Goal: Task Accomplishment & Management: Use online tool/utility

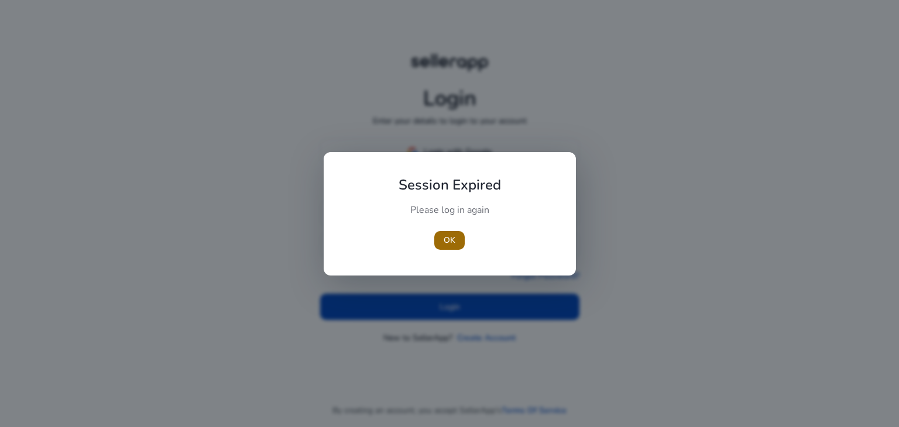
type input "**********"
click at [447, 242] on span "OK" at bounding box center [449, 240] width 12 height 12
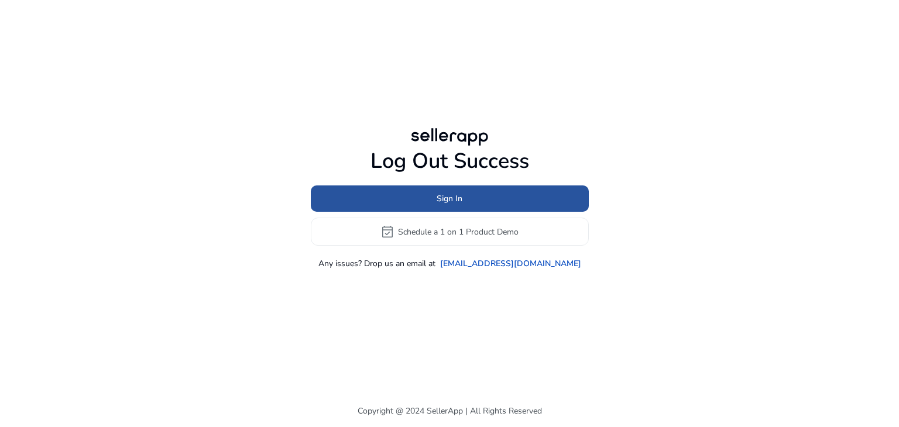
click at [449, 198] on span "Sign In" at bounding box center [449, 198] width 26 height 12
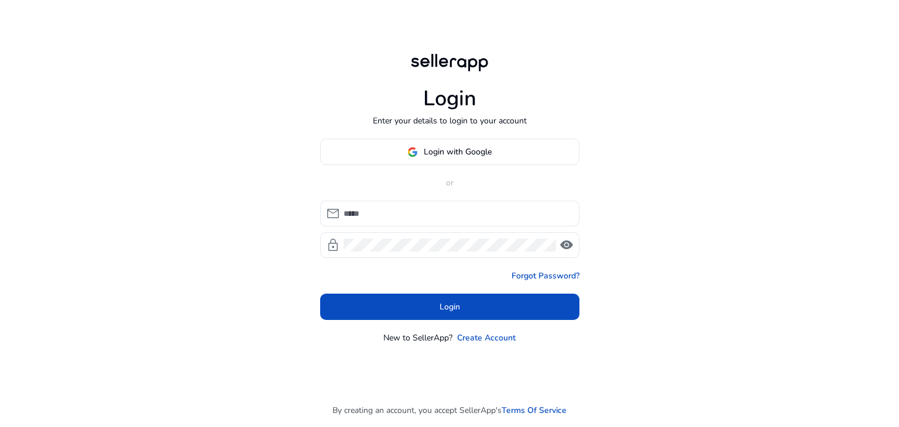
type input "**********"
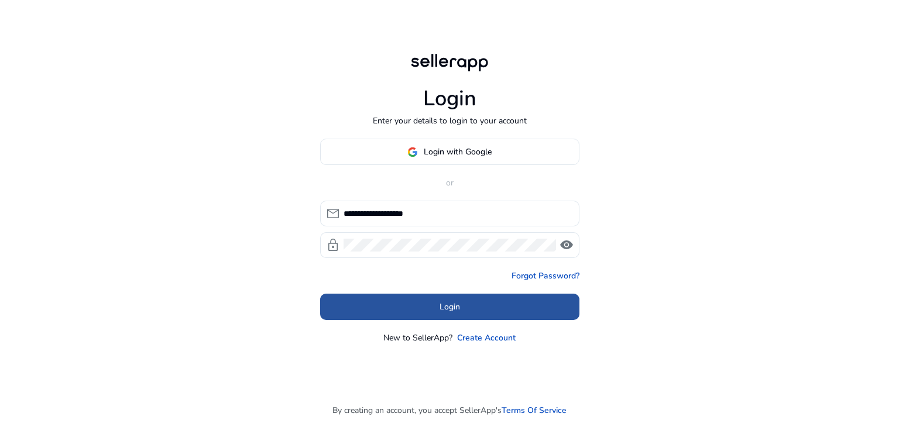
click at [417, 311] on span at bounding box center [449, 307] width 259 height 28
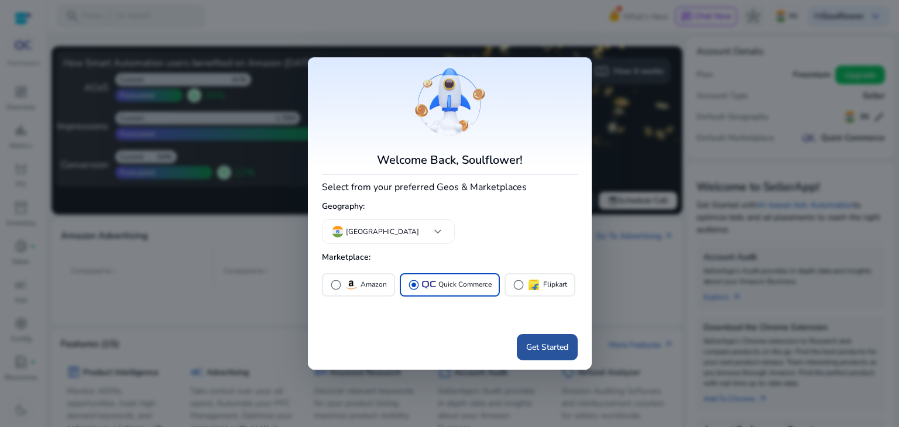
click at [566, 357] on span at bounding box center [547, 347] width 61 height 28
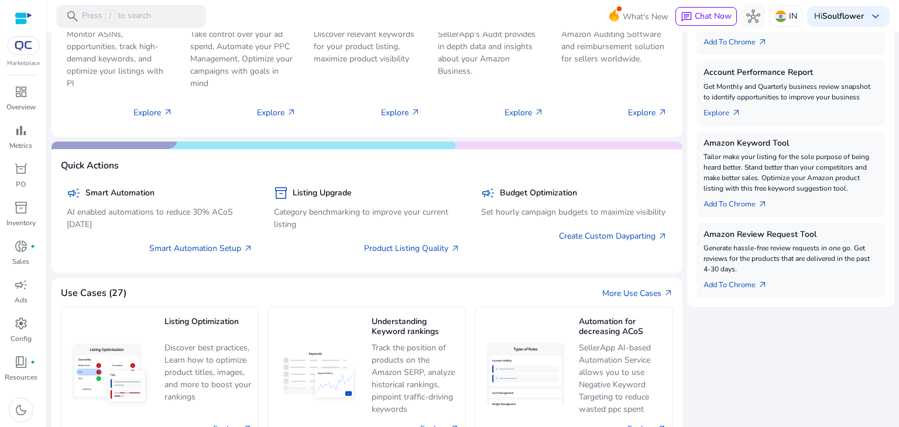
scroll to position [371, 0]
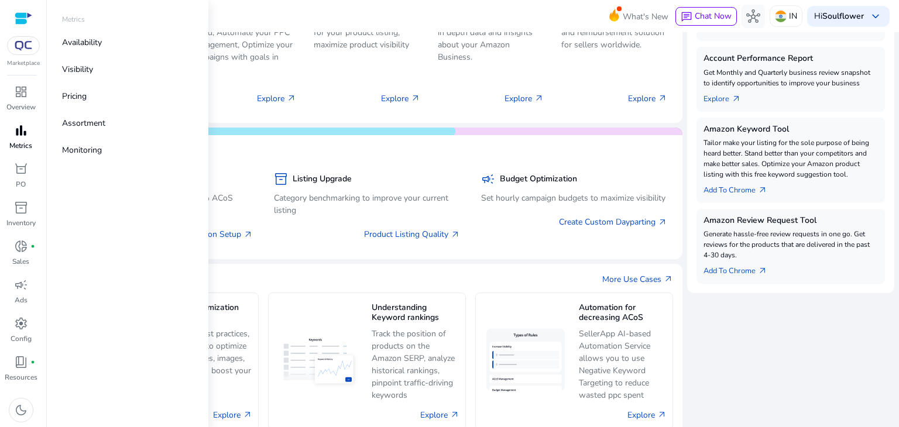
click at [21, 137] on span "bar_chart" at bounding box center [21, 130] width 14 height 14
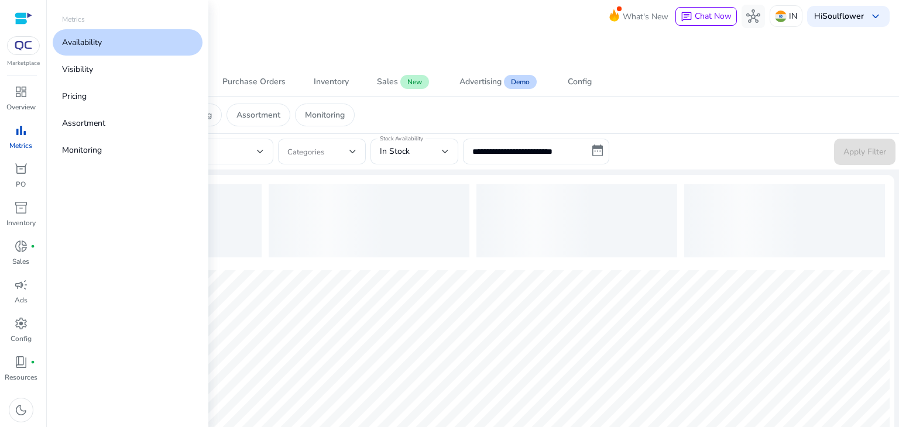
click at [101, 54] on link "Availability" at bounding box center [128, 42] width 150 height 26
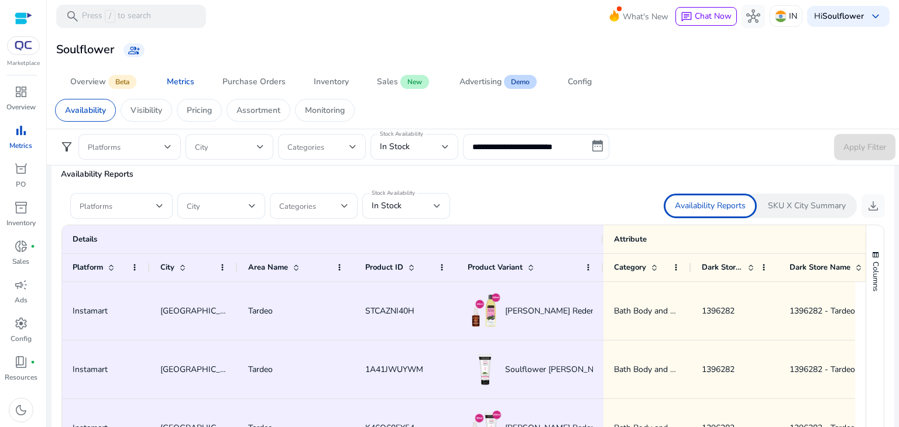
scroll to position [682, 0]
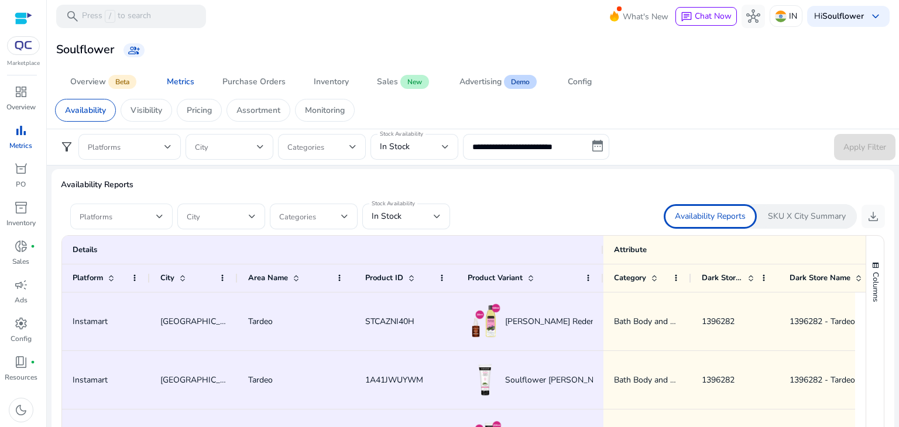
click at [111, 226] on div at bounding box center [122, 217] width 84 height 26
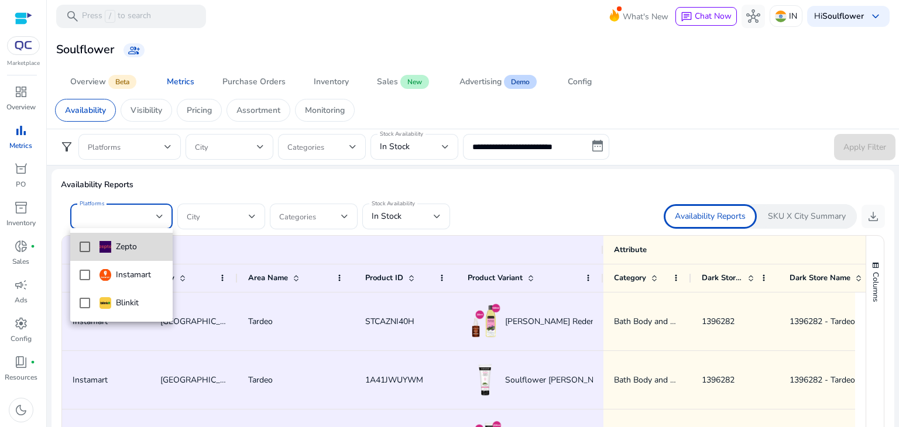
click at [91, 252] on mat-option "Zepto" at bounding box center [121, 247] width 102 height 28
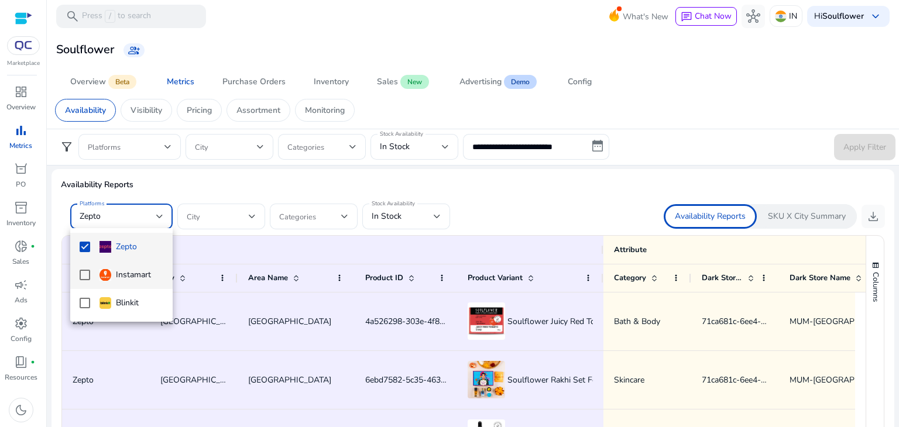
click at [87, 283] on mat-option "Instamart" at bounding box center [121, 275] width 102 height 28
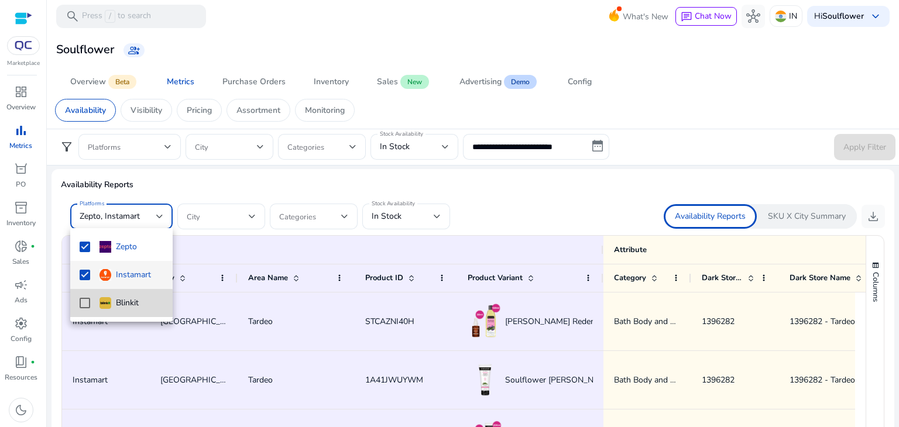
click at [83, 304] on mat-pseudo-checkbox at bounding box center [85, 303] width 11 height 11
click at [425, 214] on div at bounding box center [449, 213] width 899 height 427
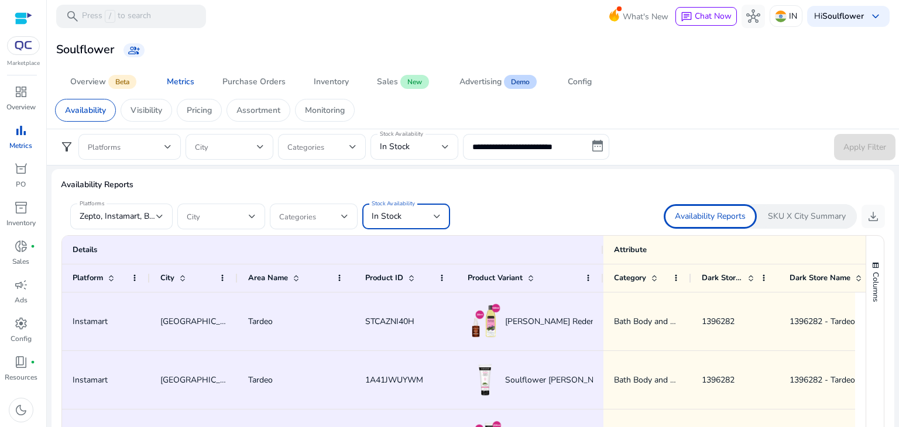
click at [437, 219] on div at bounding box center [436, 216] width 7 height 14
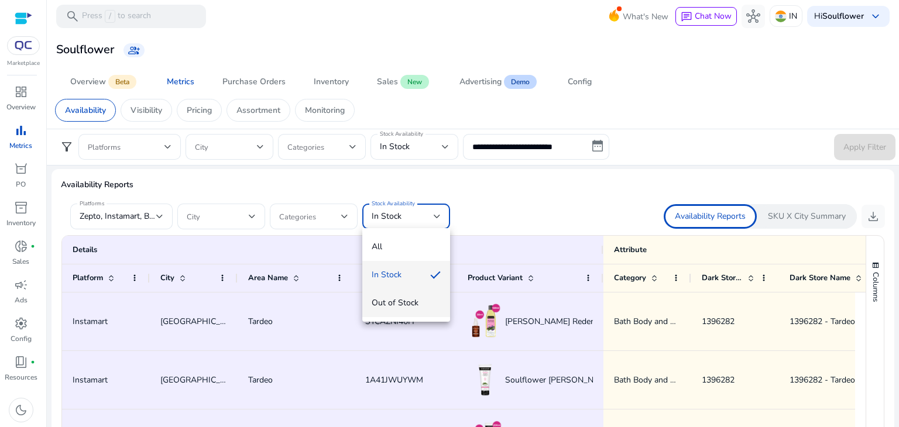
click at [379, 305] on span "Out of Stock" at bounding box center [405, 303] width 69 height 13
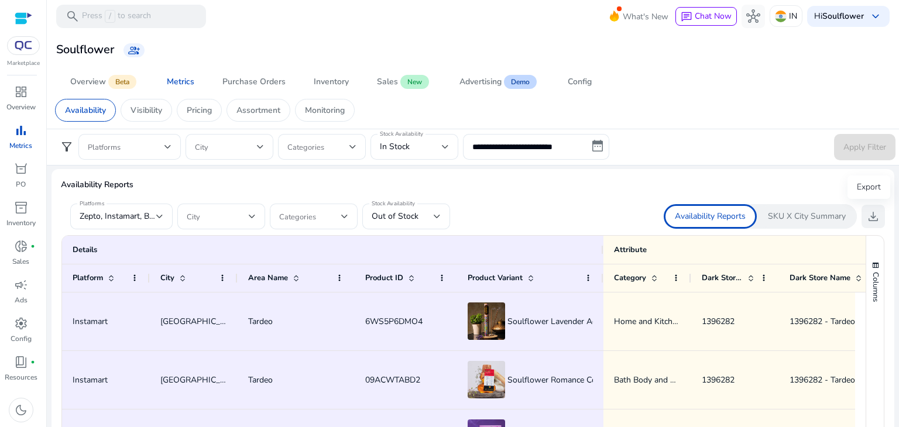
click at [866, 211] on span "download" at bounding box center [873, 216] width 14 height 14
